Goal: Information Seeking & Learning: Learn about a topic

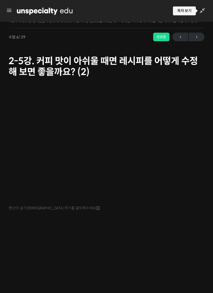
click at [201, 8] on icon at bounding box center [202, 10] width 7 height 7
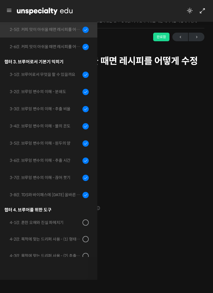
click at [200, 11] on icon at bounding box center [202, 10] width 7 height 7
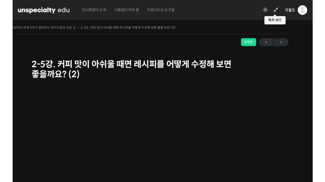
scroll to position [74, 0]
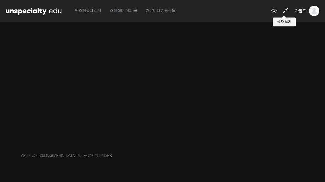
click at [213, 19] on div "가필드 가필드 @jinny3go1703418191 내가 등록한 강의 나의 자격증 수강생 그룹 내가 참여한 게시글 내 계정 로그아웃" at bounding box center [293, 11] width 51 height 22
click at [213, 11] on icon at bounding box center [285, 10] width 7 height 7
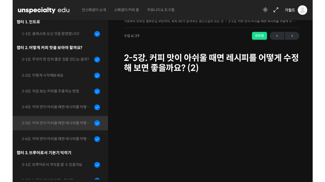
scroll to position [58, 0]
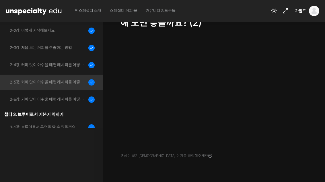
click at [213, 12] on icon at bounding box center [285, 10] width 7 height 7
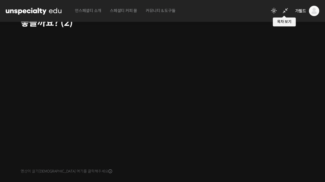
click at [213, 13] on icon at bounding box center [285, 10] width 7 height 7
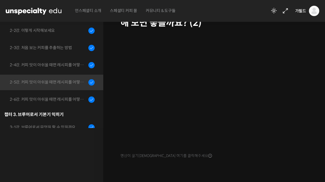
click at [64, 101] on div "2-6강. 커피 맛이 아쉬울 때면 레시피를 어떻게 수정해 보면 좋을까요? (3)" at bounding box center [48, 99] width 77 height 6
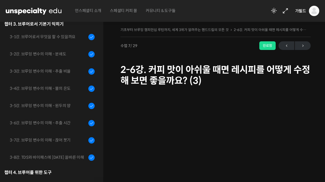
scroll to position [218, 0]
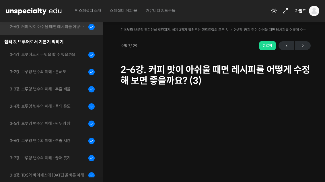
click at [260, 85] on h1 "2-6강. 커피 맛이 아쉬울 때면 레시피를 어떻게 수정해 보면 좋을까요? (3)" at bounding box center [215, 75] width 190 height 22
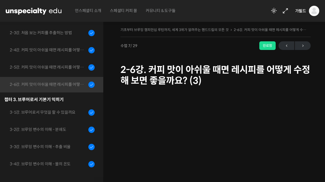
click at [279, 9] on link at bounding box center [273, 10] width 11 height 7
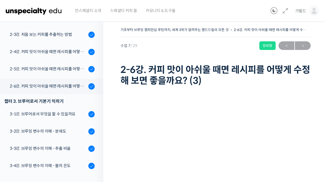
scroll to position [140, 0]
click at [285, 11] on icon at bounding box center [285, 10] width 7 height 7
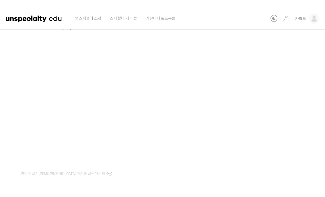
scroll to position [7, 0]
